Goal: Task Accomplishment & Management: Manage account settings

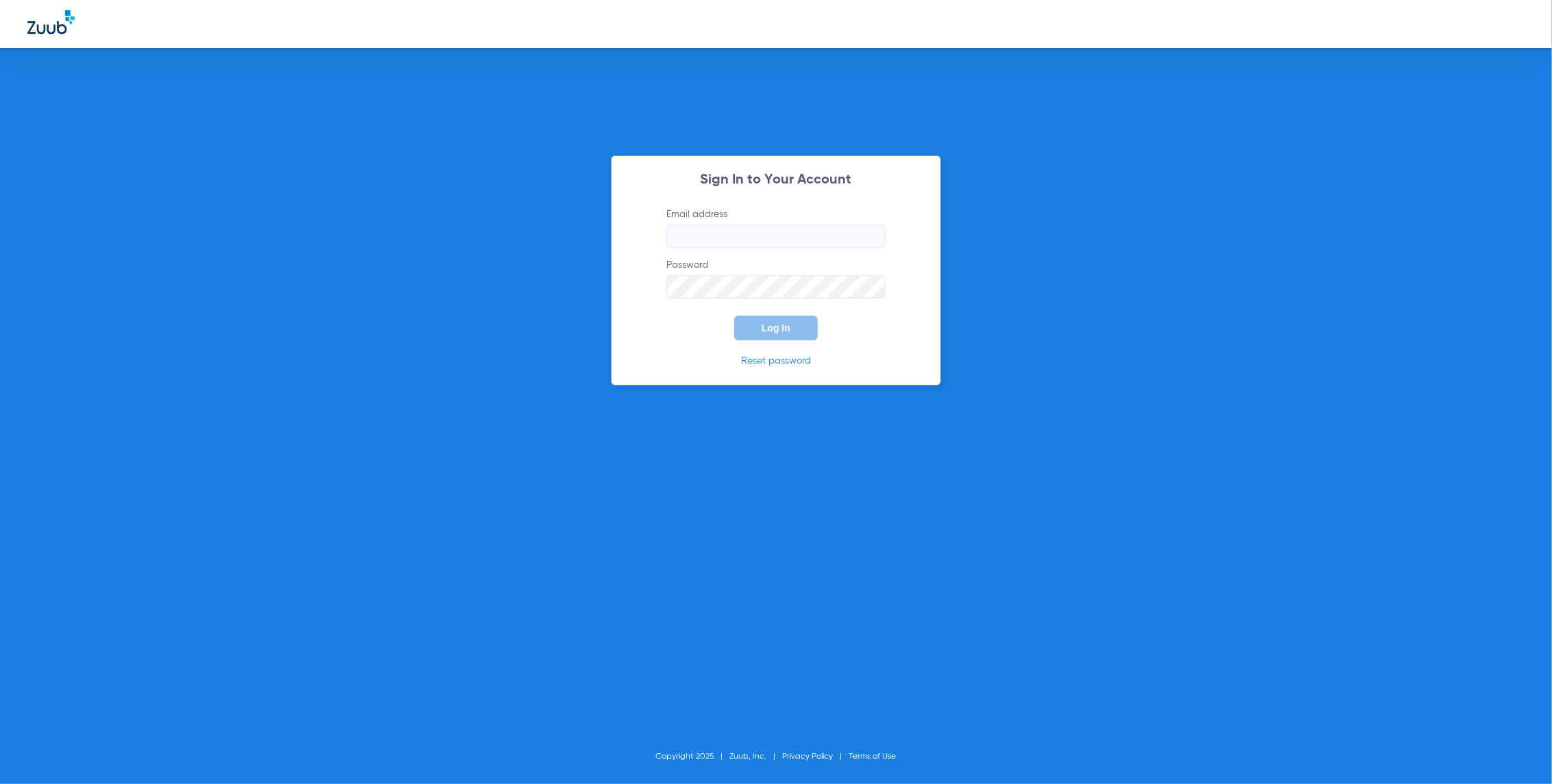
click at [746, 235] on input "Email address" at bounding box center [776, 236] width 219 height 24
type input "M"
type input "[EMAIL_ADDRESS][DOMAIN_NAME]"
click at [734, 316] on button "Log In" at bounding box center [776, 328] width 84 height 25
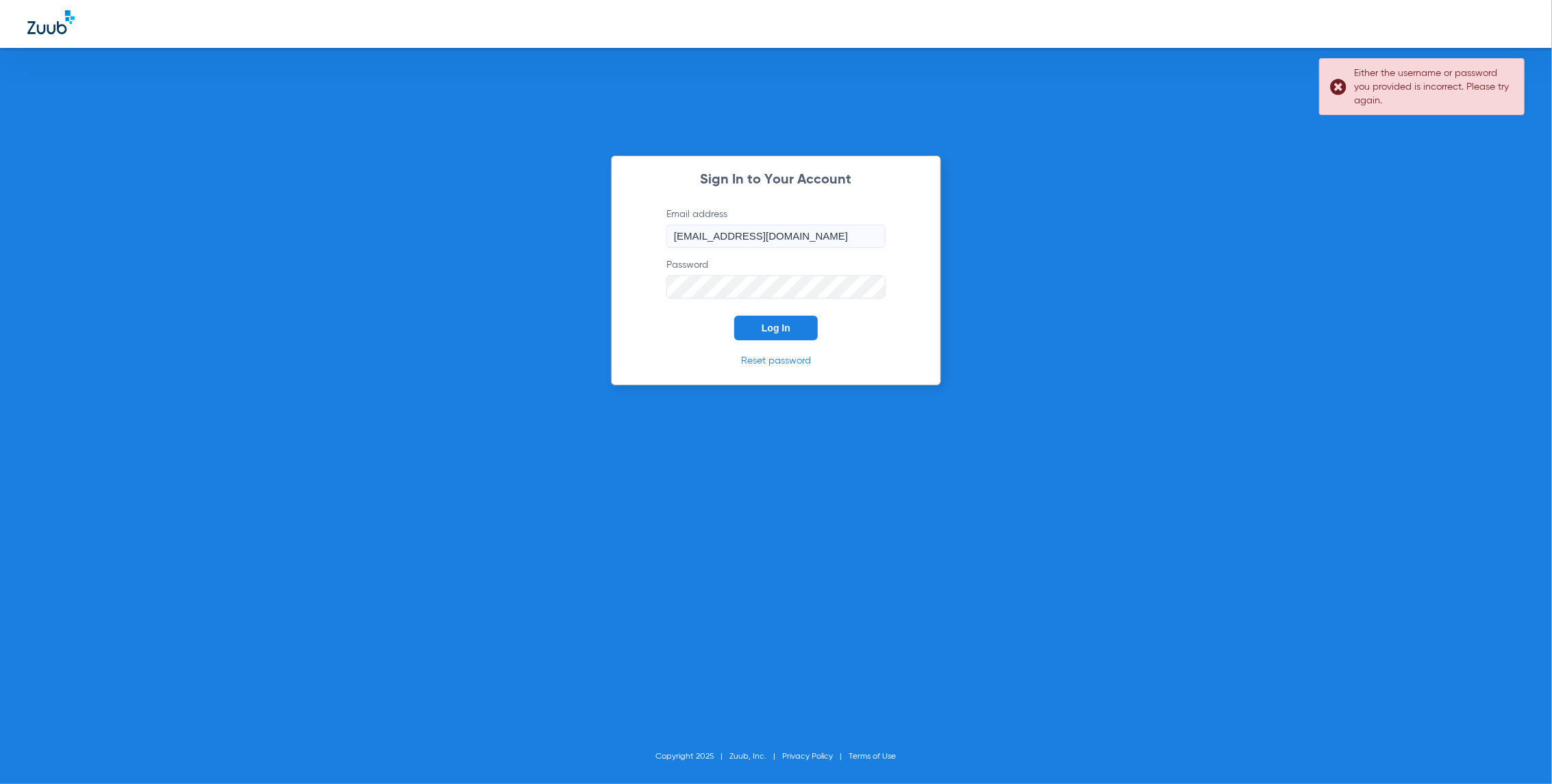
click at [734, 316] on button "Log In" at bounding box center [776, 328] width 84 height 25
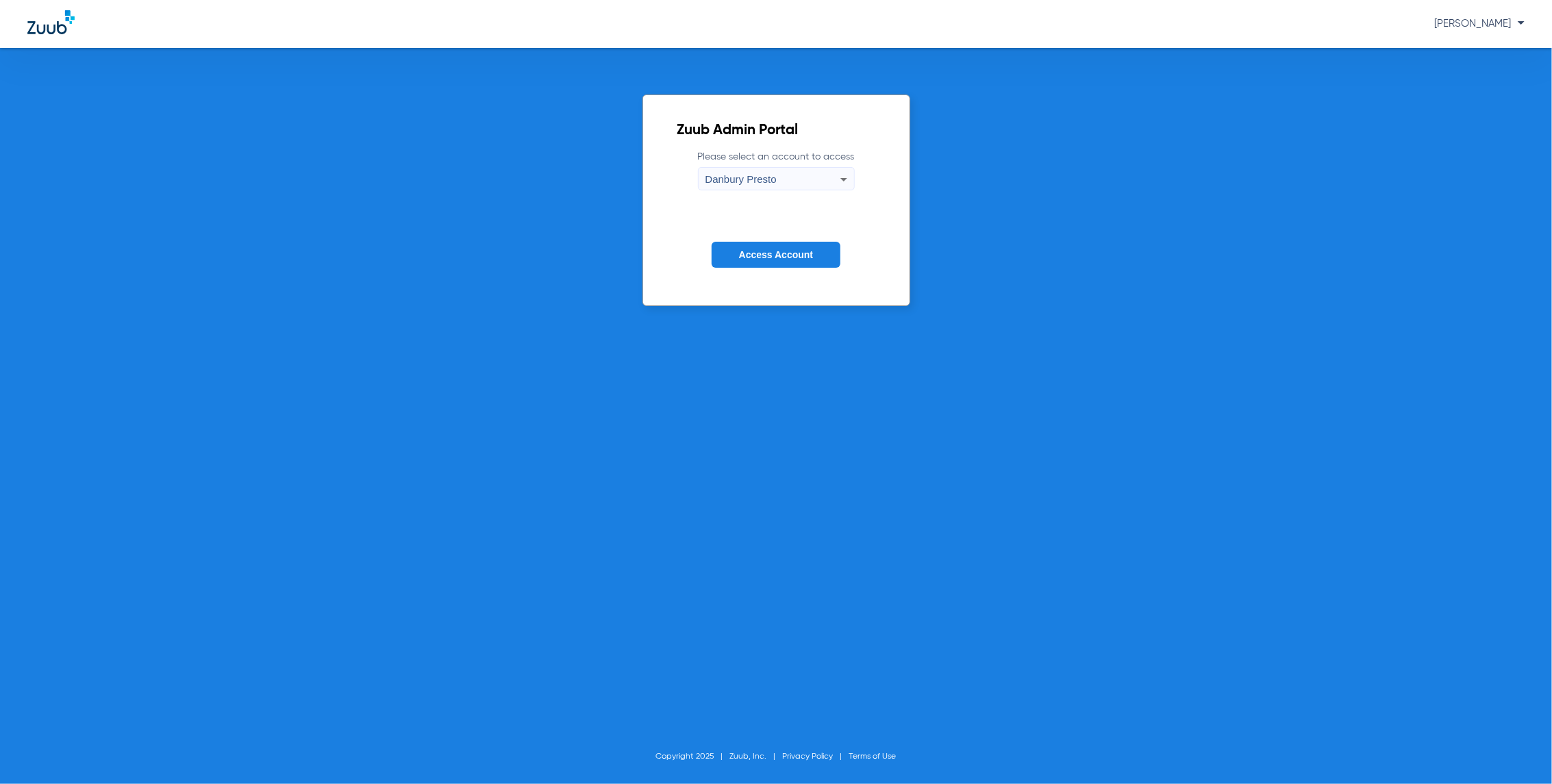
click at [818, 180] on div "Danbury Presto" at bounding box center [773, 179] width 135 height 24
click at [815, 269] on mat-option "Stamford Presto" at bounding box center [776, 272] width 156 height 24
click at [805, 248] on button "Access Account" at bounding box center [776, 255] width 129 height 27
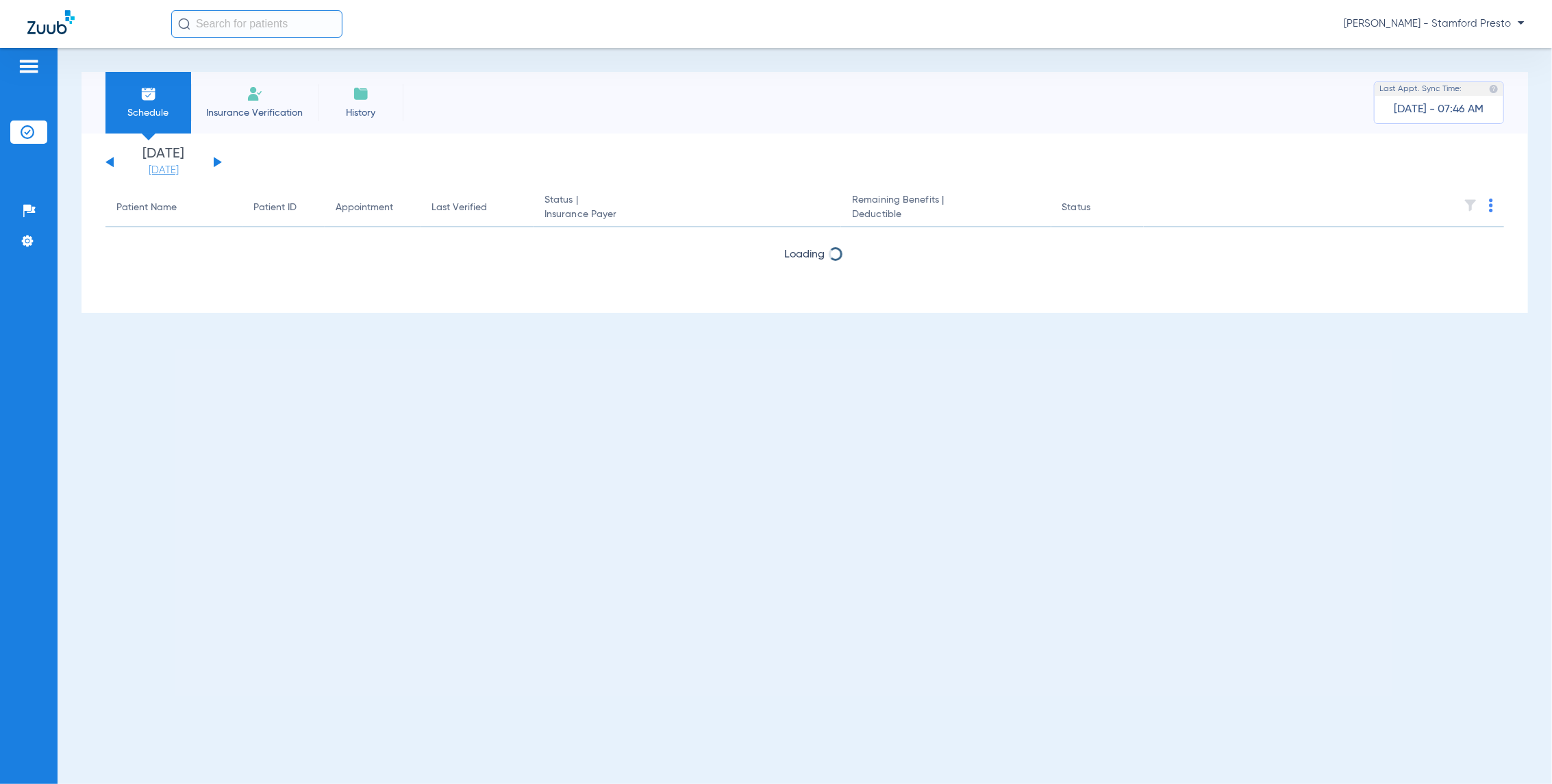
click at [178, 170] on link "[DATE]" at bounding box center [163, 170] width 83 height 13
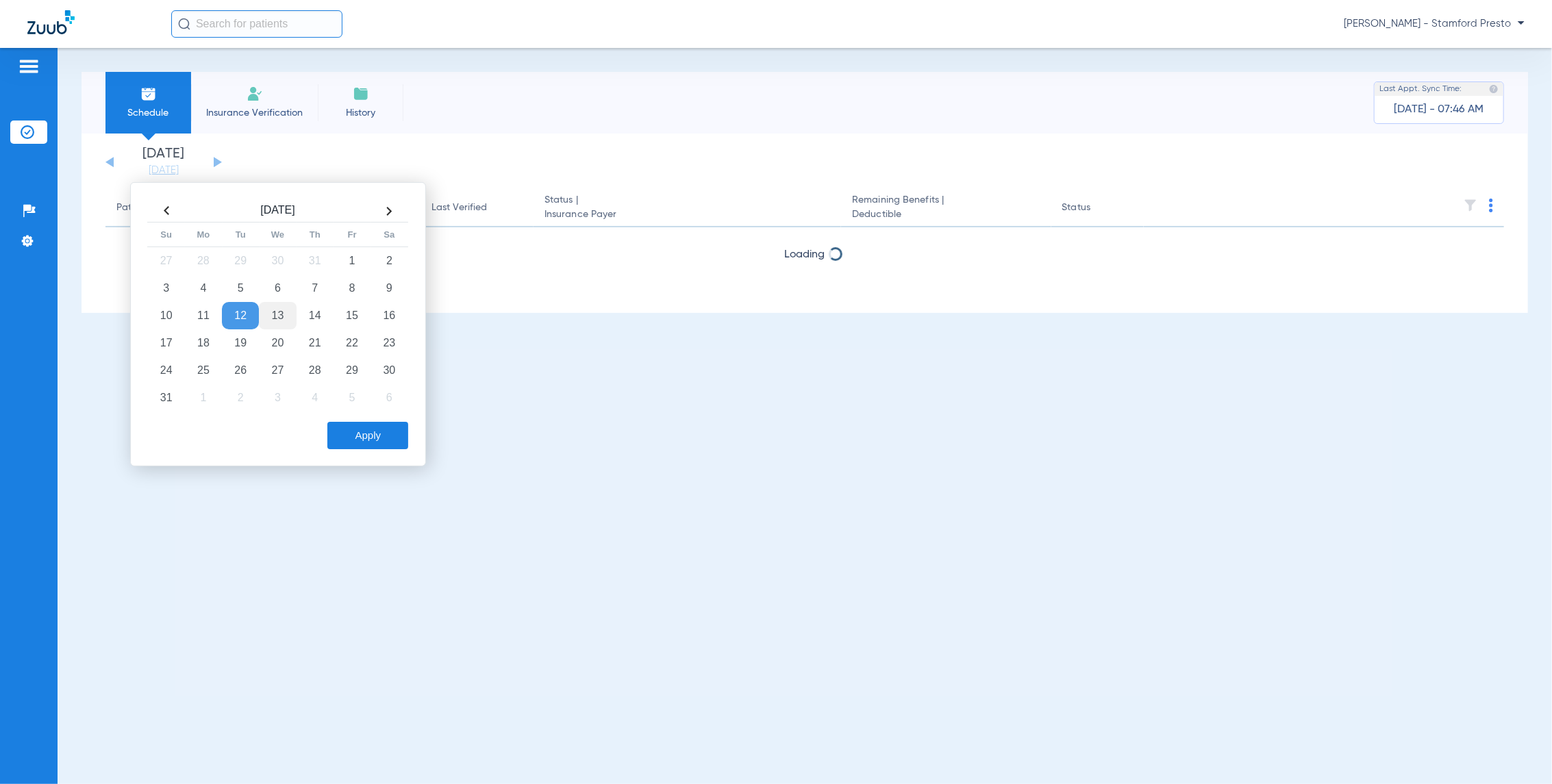
click at [271, 320] on td "13" at bounding box center [277, 315] width 37 height 28
click at [375, 438] on button "Apply" at bounding box center [367, 435] width 81 height 28
